Goal: Transaction & Acquisition: Purchase product/service

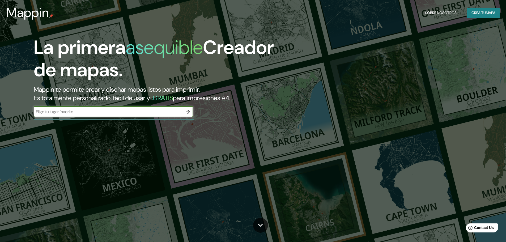
click at [187, 114] on icon "button" at bounding box center [188, 112] width 6 height 6
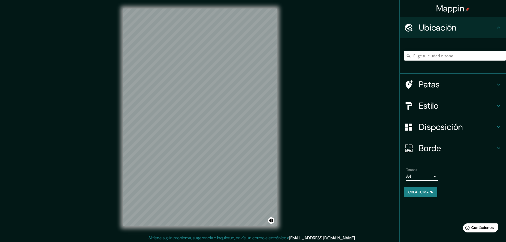
click at [428, 112] on div "Estilo" at bounding box center [453, 105] width 106 height 21
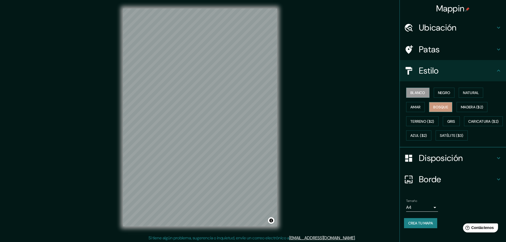
click at [438, 107] on font "Bosque" at bounding box center [440, 107] width 15 height 5
click at [463, 91] on font "Natural" at bounding box center [471, 92] width 16 height 5
click at [443, 92] on font "Negro" at bounding box center [444, 92] width 12 height 5
click at [442, 92] on font "Negro" at bounding box center [444, 92] width 12 height 5
click at [419, 103] on button "Amar" at bounding box center [415, 107] width 19 height 10
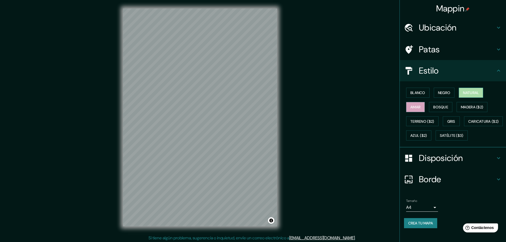
click at [466, 93] on font "Natural" at bounding box center [471, 92] width 16 height 5
click at [427, 135] on font "Azul ($2)" at bounding box center [419, 135] width 17 height 5
click at [285, 106] on div "© Mapbox © OpenStreetMap Improve this map" at bounding box center [200, 117] width 171 height 235
click at [296, 112] on div "Mappin Ubicación Patas Estilo Blanco Negro Natural [PERSON_NAME] ($2) Terreno (…" at bounding box center [253, 121] width 506 height 243
click at [112, 139] on div "Mappin Ubicación Patas Estilo Blanco Negro Natural [PERSON_NAME] ($2) Terreno (…" at bounding box center [253, 121] width 506 height 243
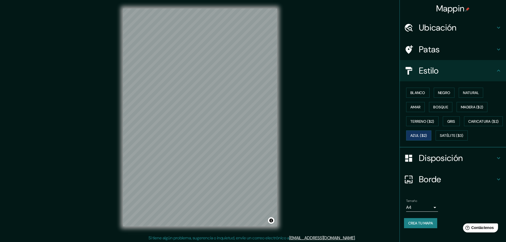
click at [437, 29] on font "Ubicación" at bounding box center [438, 27] width 38 height 11
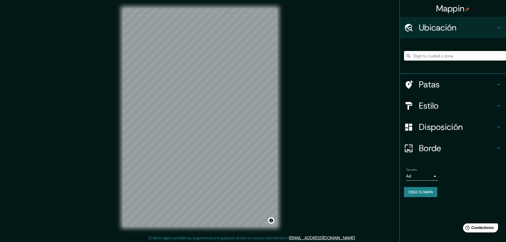
click at [416, 55] on input "Elige tu ciudad o zona" at bounding box center [455, 56] width 102 height 10
paste input "53689, C. [STREET_ADDRESS][PERSON_NAME][PERSON_NAME][MEDICAL_DATA][PERSON_NAME]."
type input "[STREET_ADDRESS][PERSON_NAME]"
click at [430, 102] on font "Estilo" at bounding box center [429, 105] width 20 height 11
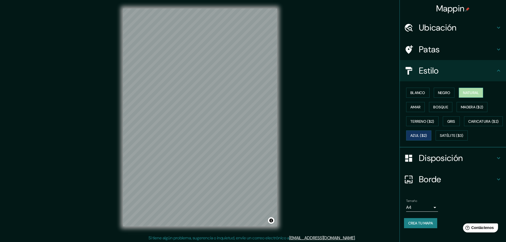
click at [465, 94] on font "Natural" at bounding box center [471, 92] width 16 height 5
click at [440, 138] on font "Satélite ($3)" at bounding box center [452, 135] width 24 height 5
click at [281, 158] on div "© Mapbox © OpenStreetMap Improve this map © Maxar" at bounding box center [200, 117] width 171 height 235
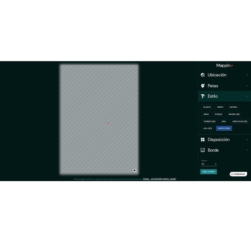
scroll to position [1, 0]
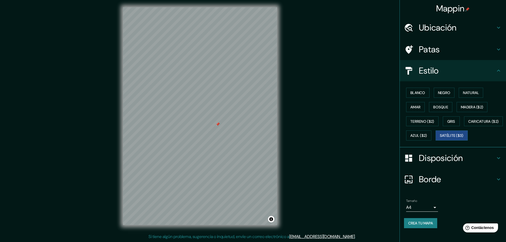
click at [439, 185] on h4 "Borde" at bounding box center [457, 179] width 77 height 11
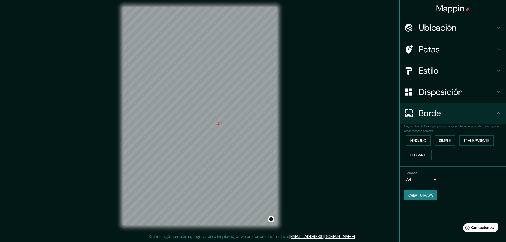
drag, startPoint x: 443, startPoint y: 116, endPoint x: 438, endPoint y: 109, distance: 8.7
click at [442, 116] on h4 "Borde" at bounding box center [457, 113] width 77 height 11
click at [437, 96] on font "Disposición" at bounding box center [441, 91] width 44 height 11
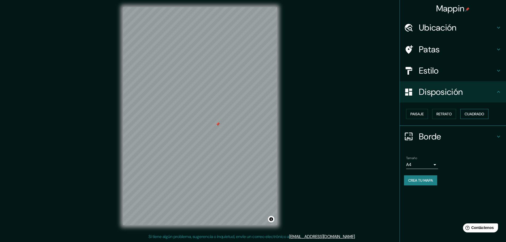
click at [479, 115] on font "Cuadrado" at bounding box center [475, 114] width 20 height 5
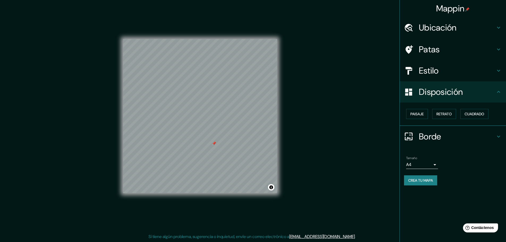
click at [434, 31] on font "Ubicación" at bounding box center [438, 27] width 38 height 11
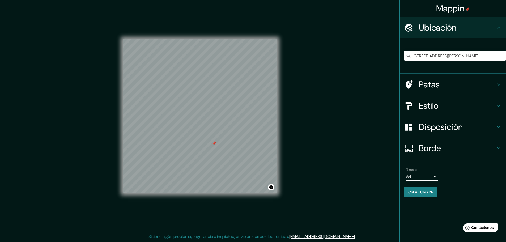
click at [425, 103] on font "Estilo" at bounding box center [429, 105] width 20 height 11
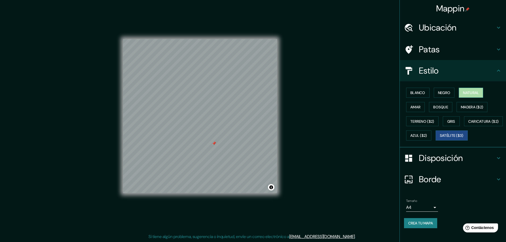
click at [463, 97] on button "Natural" at bounding box center [471, 93] width 24 height 10
click at [427, 134] on font "Azul ($2)" at bounding box center [419, 135] width 17 height 5
click at [213, 134] on div at bounding box center [213, 133] width 4 height 4
